Goal: Information Seeking & Learning: Learn about a topic

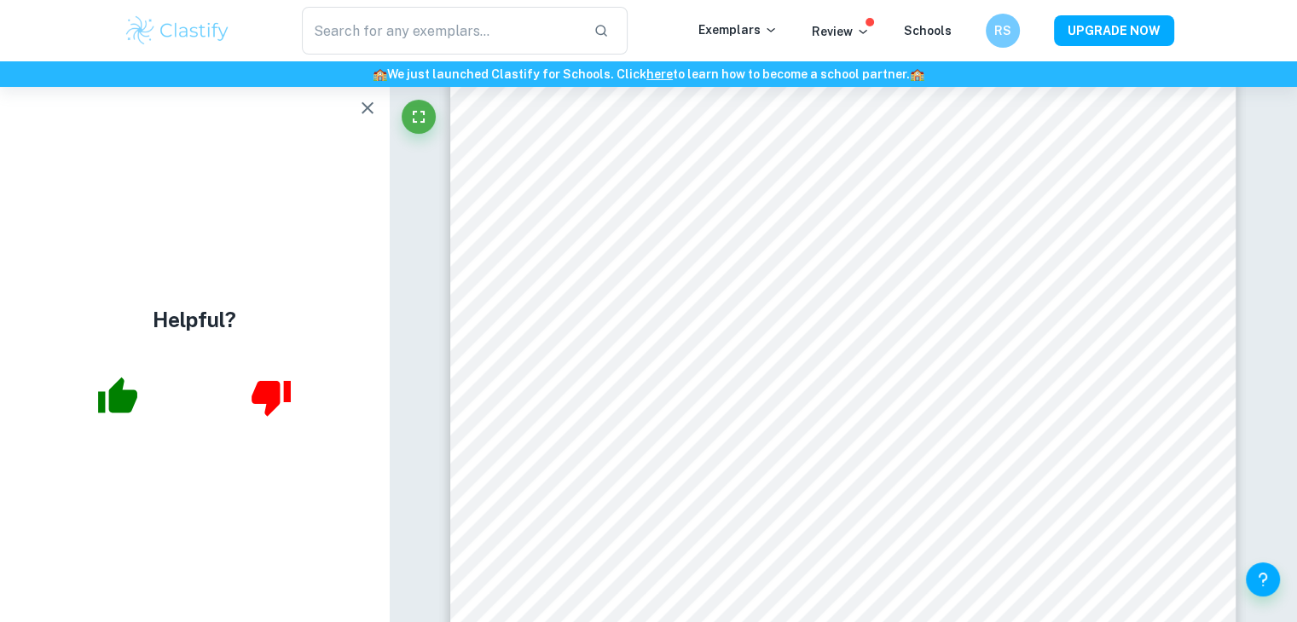
scroll to position [4316, 0]
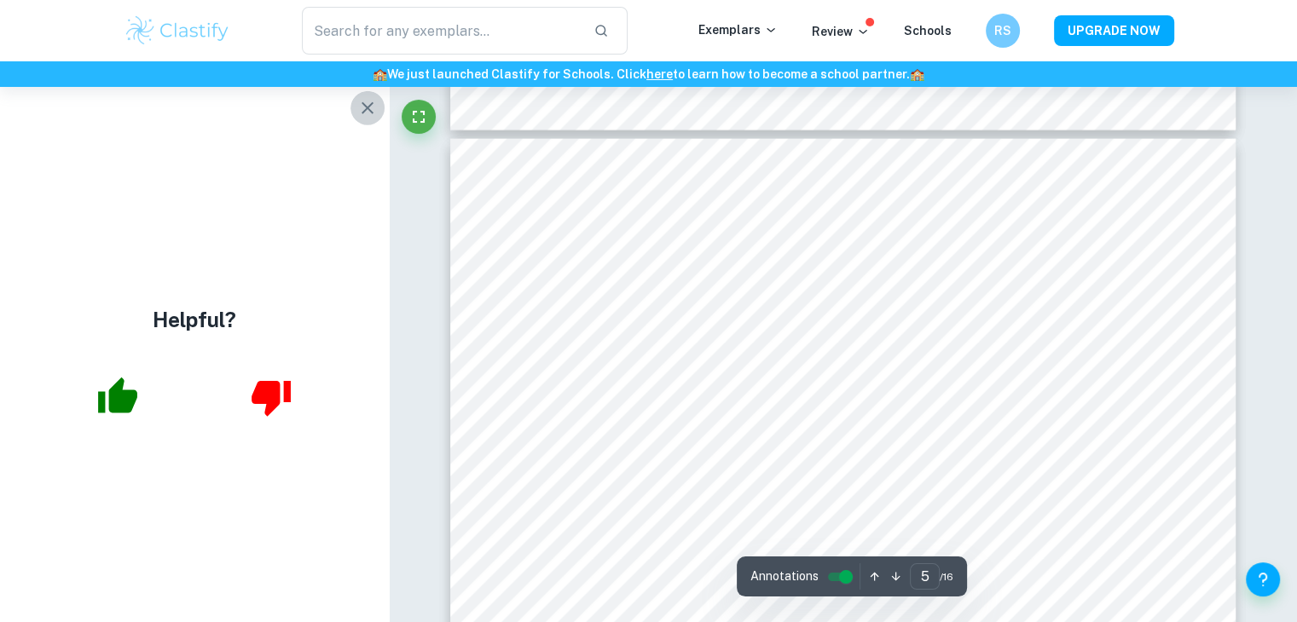
click at [356, 96] on button "button" at bounding box center [367, 108] width 34 height 34
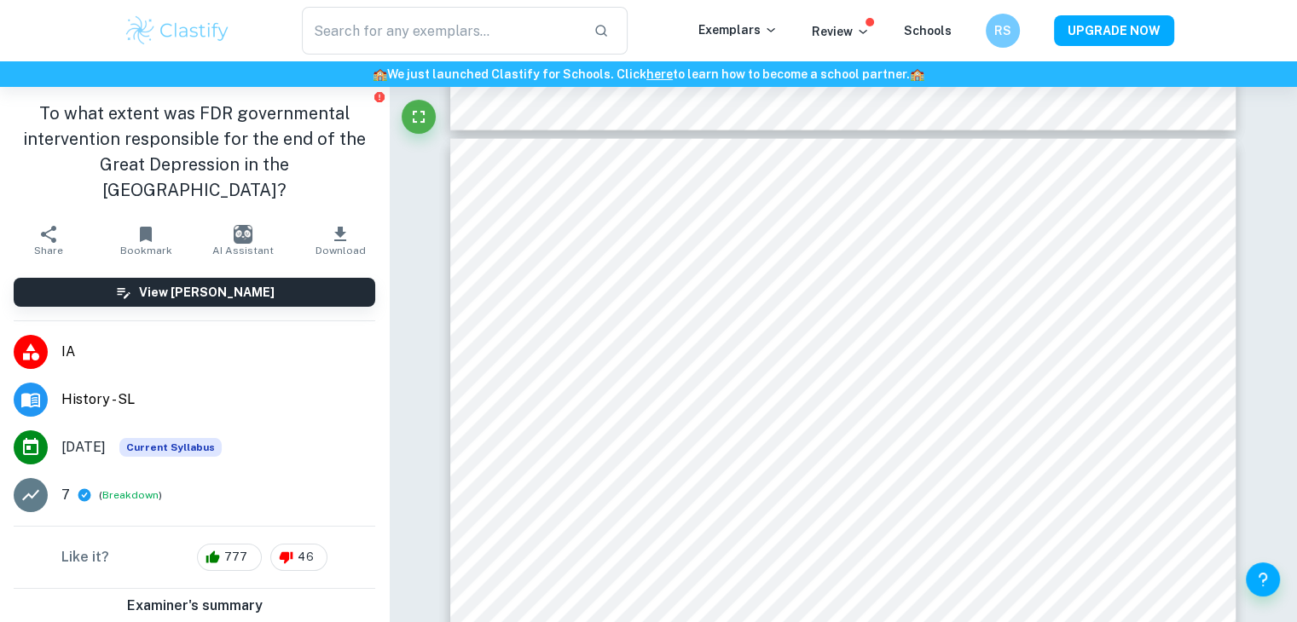
click at [367, 108] on div "To what extent was FDR governmental intervention responsible for the end of the…" at bounding box center [194, 152] width 389 height 130
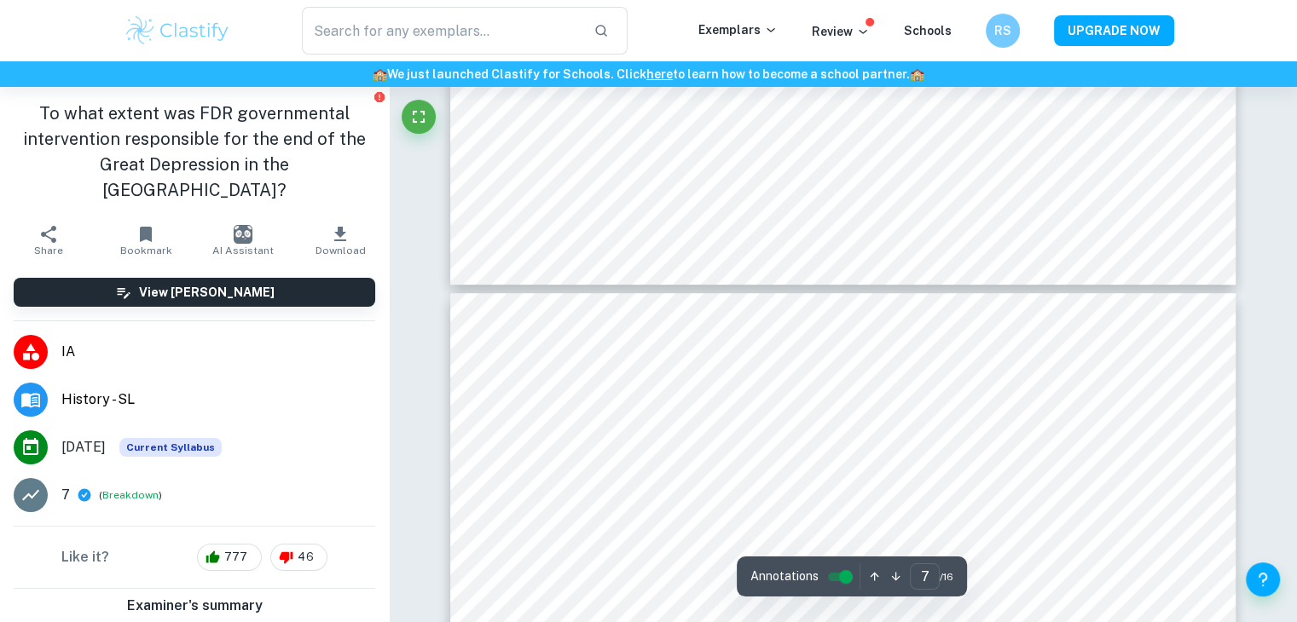
scroll to position [6944, 0]
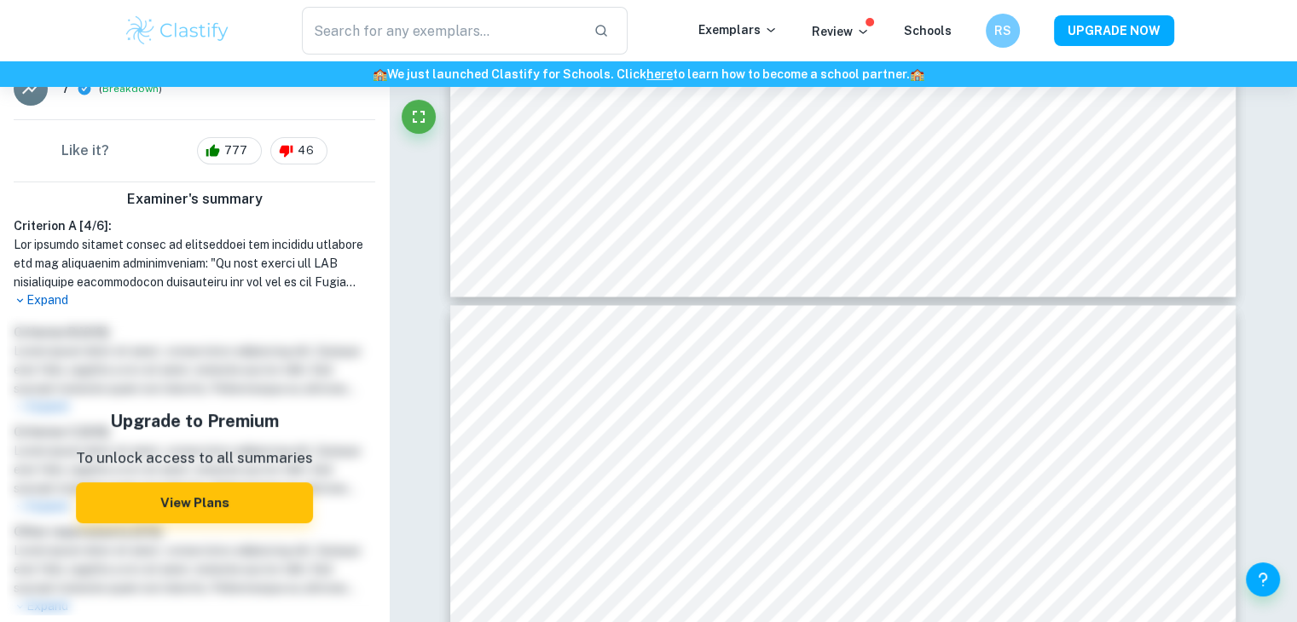
scroll to position [419, 0]
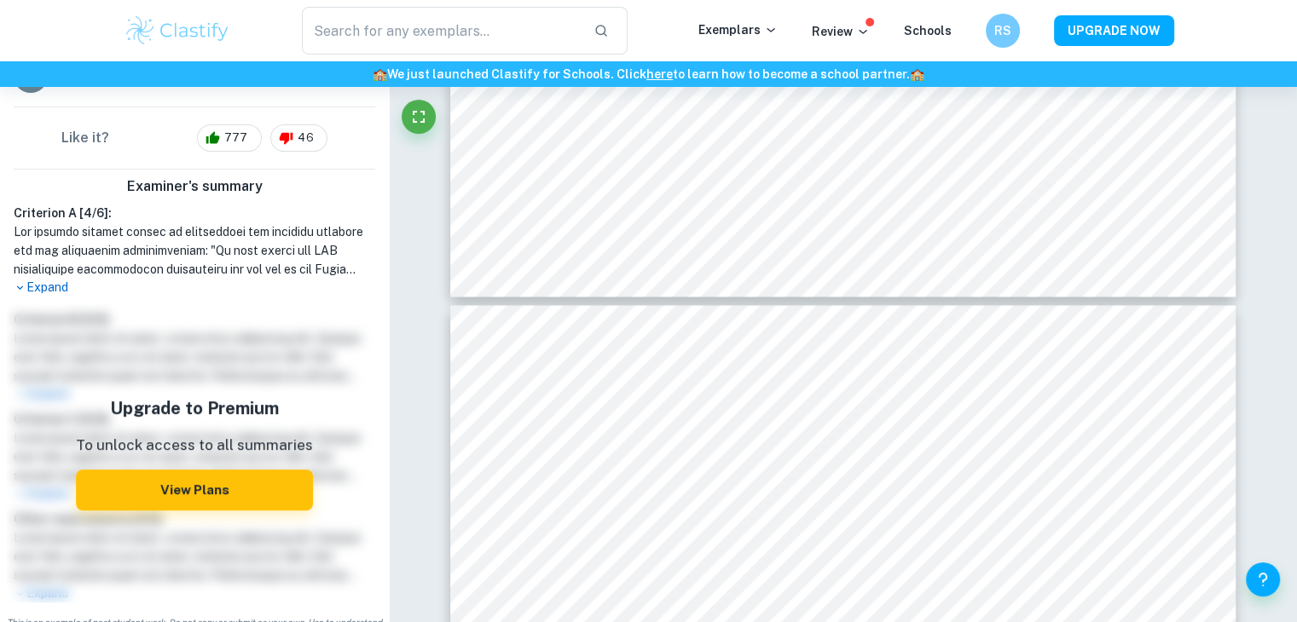
click at [47, 279] on p "Expand" at bounding box center [194, 288] width 361 height 18
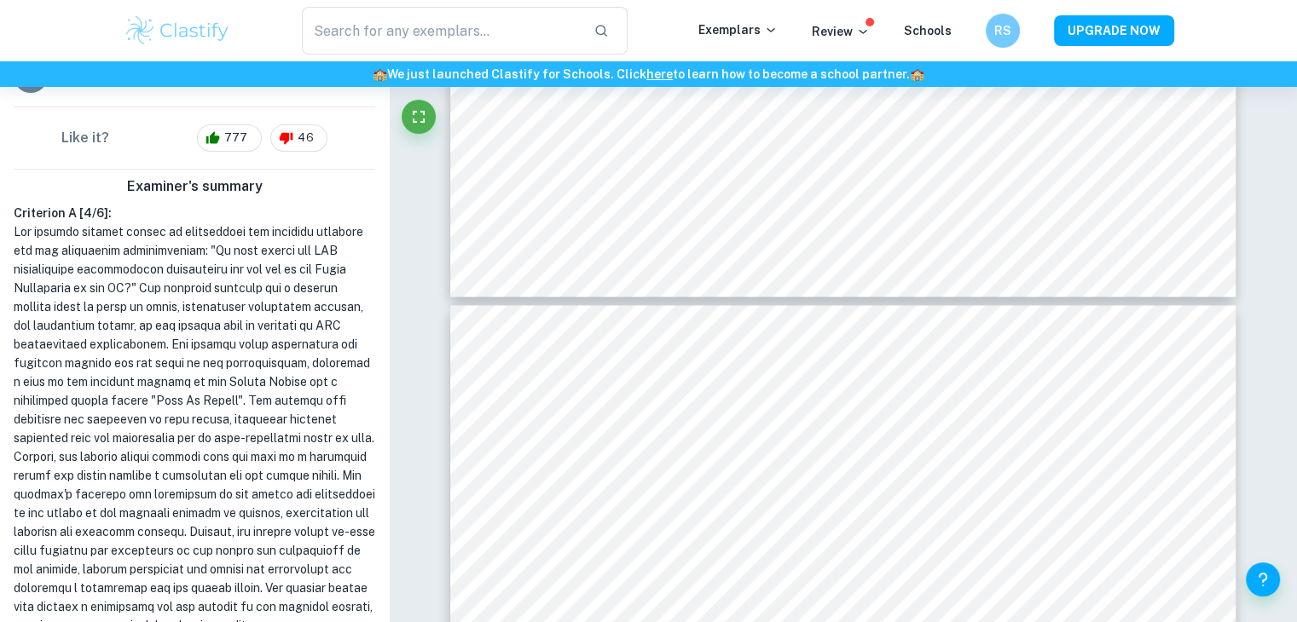
click at [372, 374] on div "Examiner's summary Criterion A [ 4 / 6 ]: Collapse Criterion B [ 0 / 0 ]: Lorem…" at bounding box center [194, 568] width 389 height 796
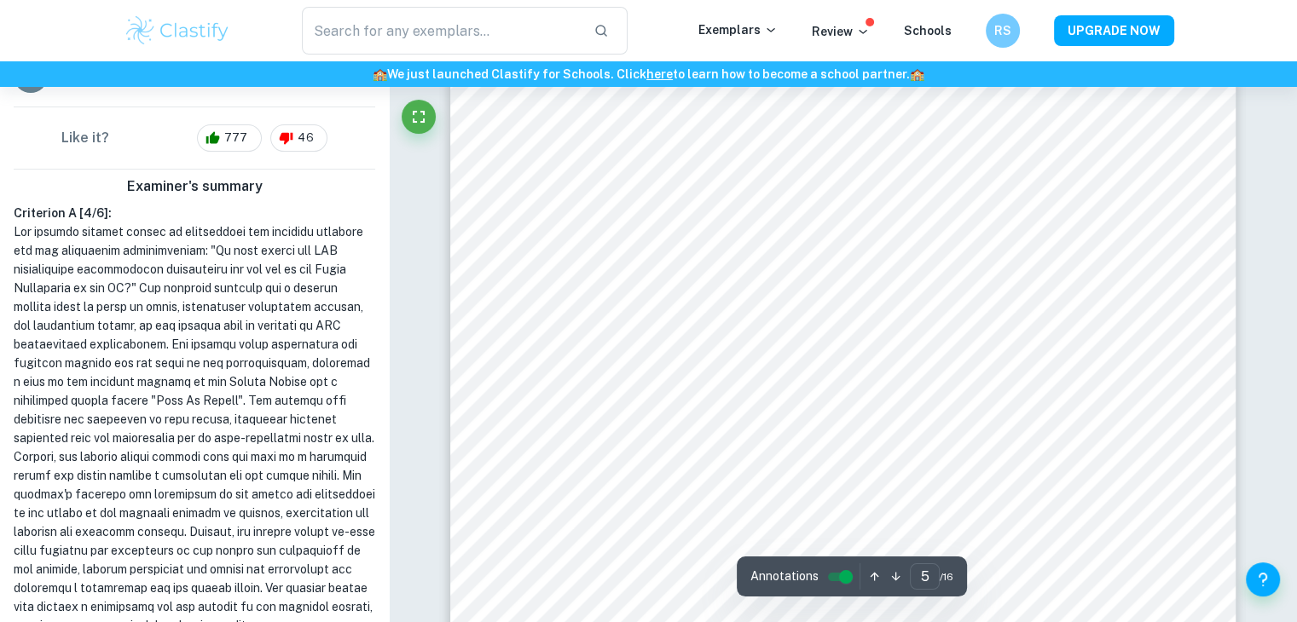
scroll to position [4481, 0]
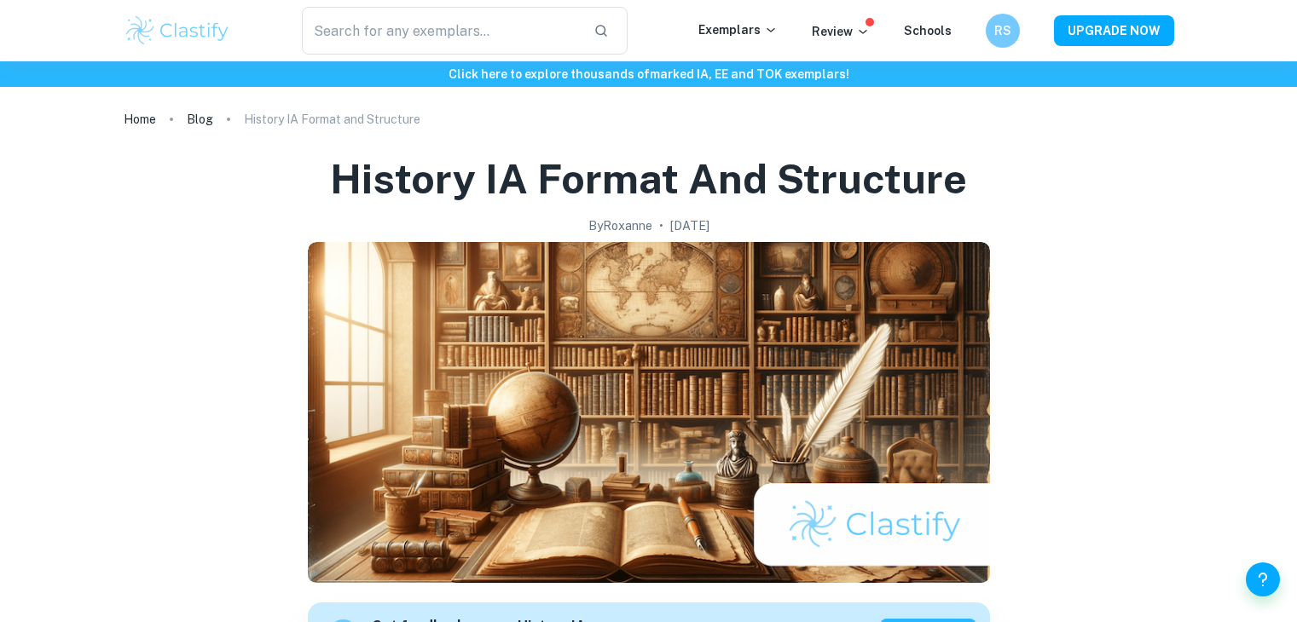
scroll to position [1548, 0]
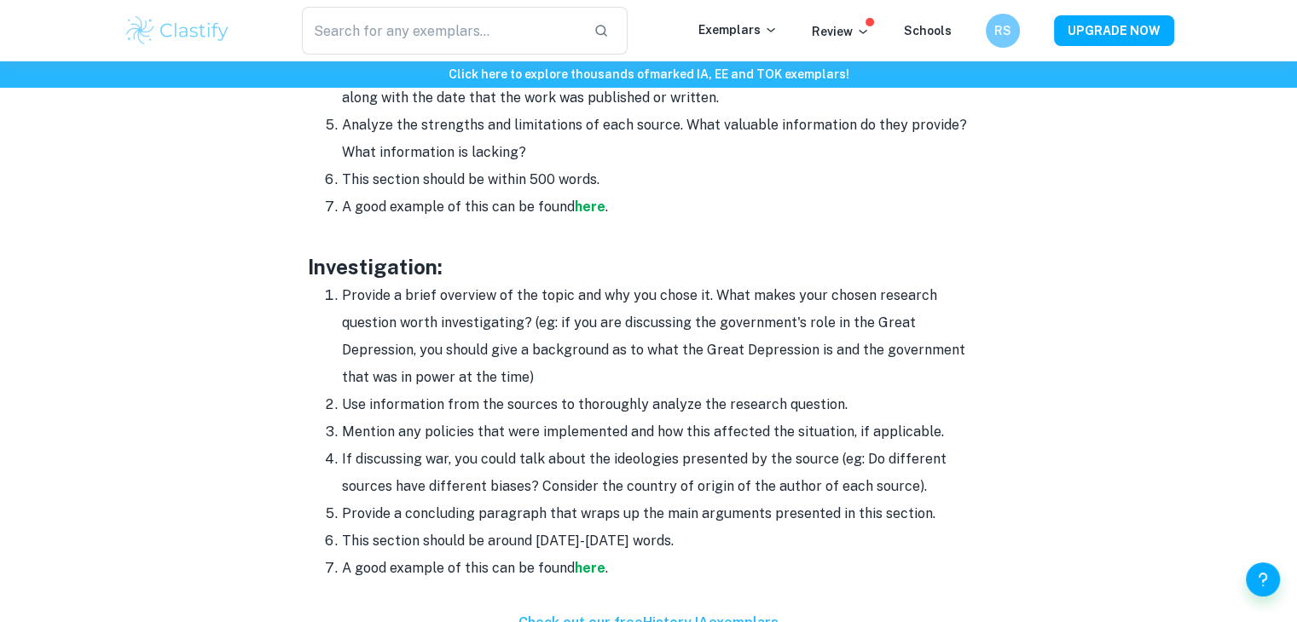
click at [515, 321] on li "Provide a brief overview of the topic and why you chose it. What makes your cho…" at bounding box center [666, 336] width 648 height 109
click at [508, 431] on li "Mention any policies that were implemented and how this affected the situation,…" at bounding box center [666, 432] width 648 height 27
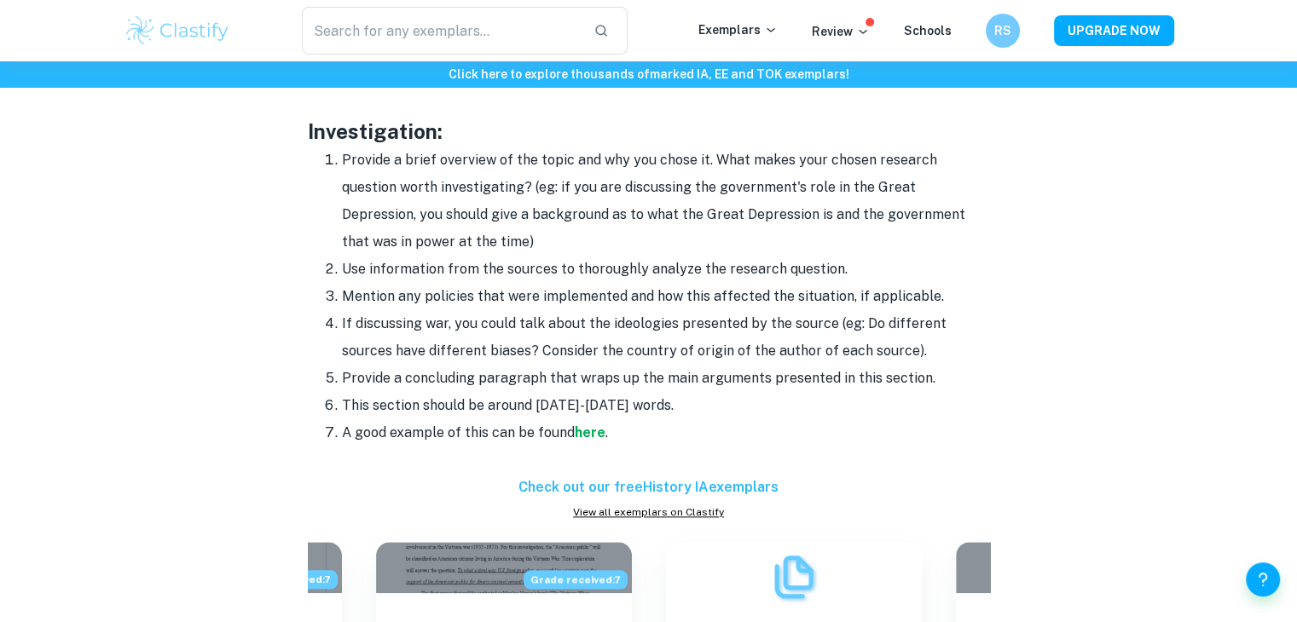
scroll to position [1685, 0]
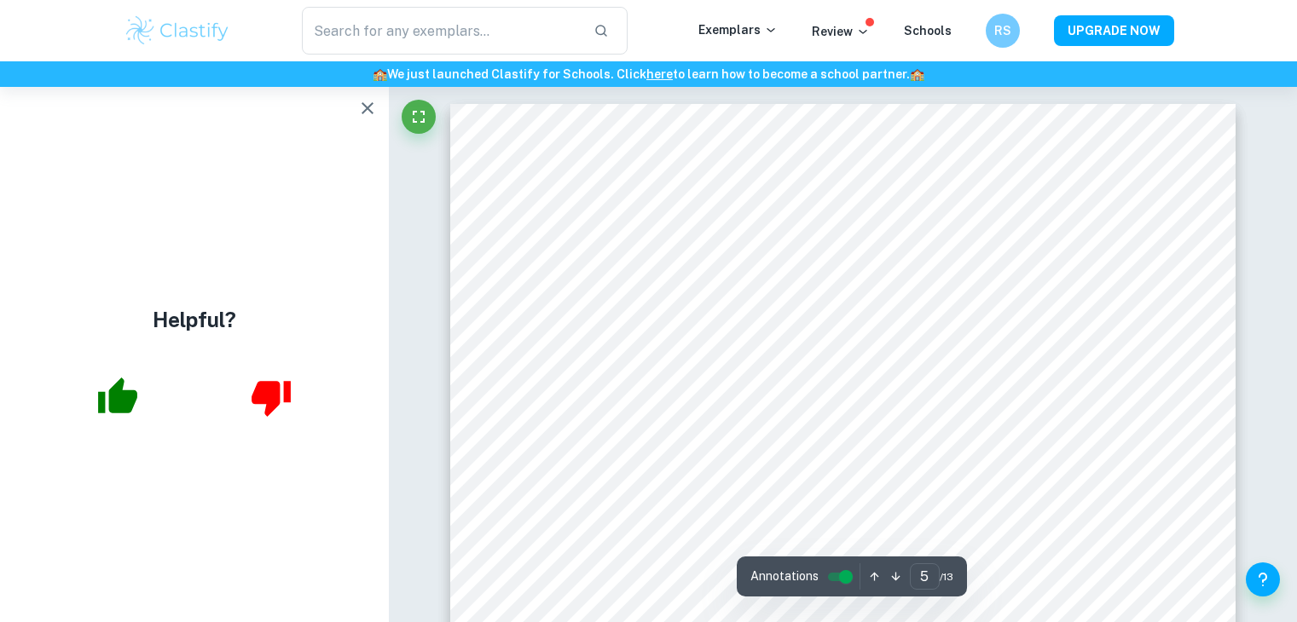
scroll to position [4883, 0]
